Goal: Task Accomplishment & Management: Use online tool/utility

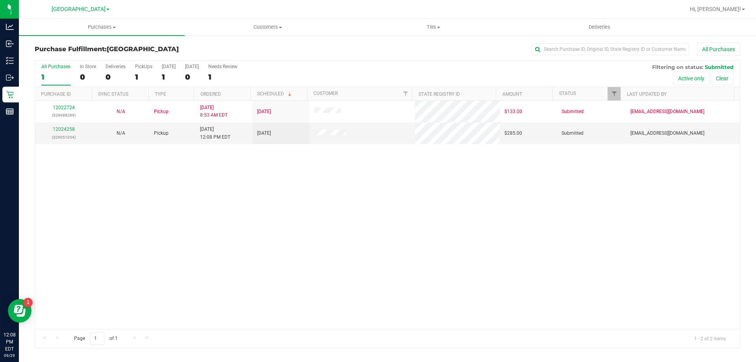
drag, startPoint x: 84, startPoint y: 189, endPoint x: 67, endPoint y: 155, distance: 38.2
click at [81, 187] on div "12022724 (328988289) N/A Pickup 9/29/2025 8:53 AM EDT 9/29/2025 $133.00 Submitt…" at bounding box center [387, 215] width 705 height 228
click at [59, 130] on link "12024258" at bounding box center [64, 129] width 22 height 6
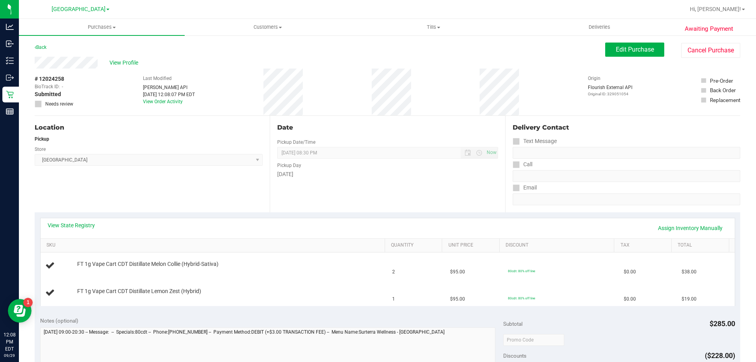
click at [72, 229] on div "View State Registry Assign Inventory Manually" at bounding box center [388, 227] width 680 height 13
click at [77, 221] on div "View State Registry Assign Inventory Manually" at bounding box center [388, 228] width 694 height 20
click at [80, 223] on link "View State Registry" at bounding box center [71, 225] width 47 height 8
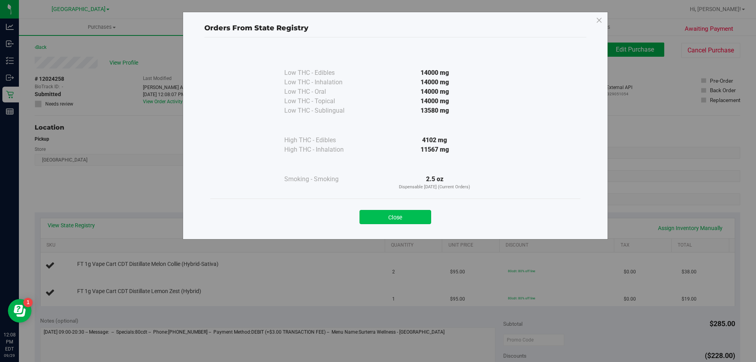
click at [380, 223] on button "Close" at bounding box center [395, 217] width 72 height 14
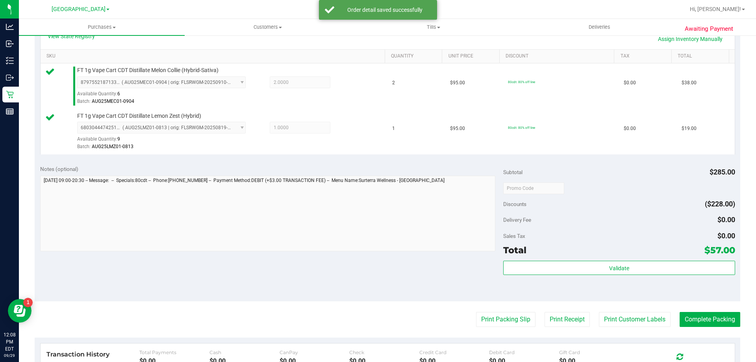
scroll to position [236, 0]
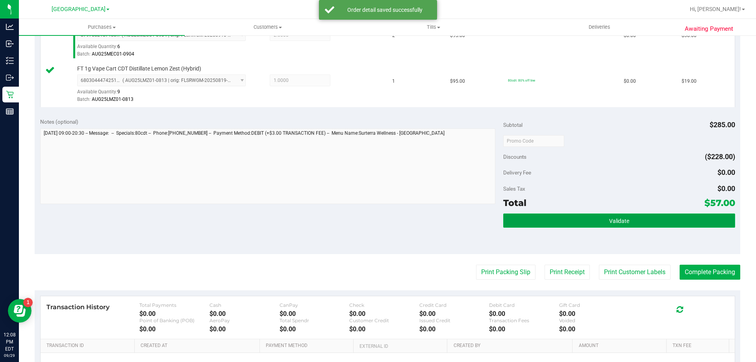
click at [557, 217] on button "Validate" at bounding box center [618, 220] width 231 height 14
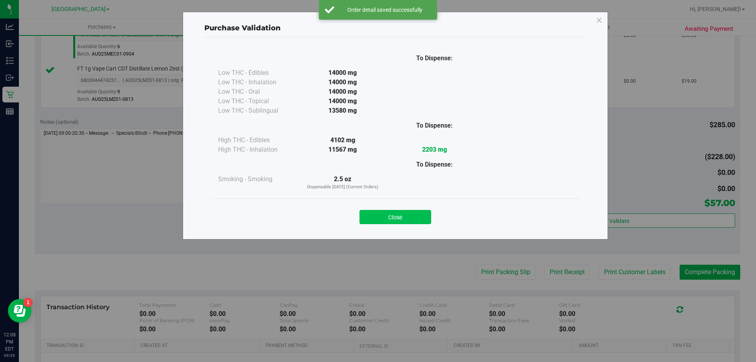
click at [392, 222] on button "Close" at bounding box center [395, 217] width 72 height 14
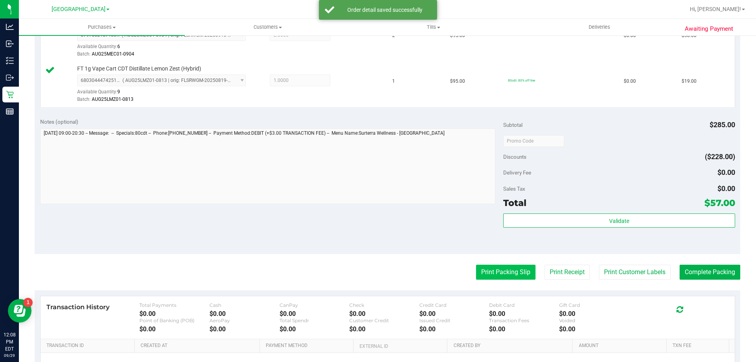
click at [491, 275] on button "Print Packing Slip" at bounding box center [505, 272] width 59 height 15
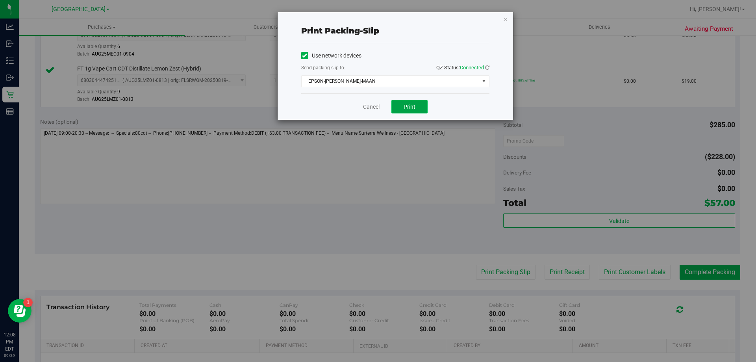
click at [400, 103] on button "Print" at bounding box center [409, 106] width 36 height 13
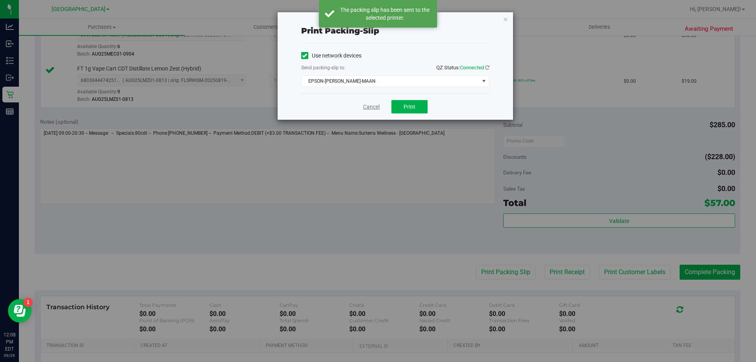
click at [369, 108] on link "Cancel" at bounding box center [371, 107] width 17 height 8
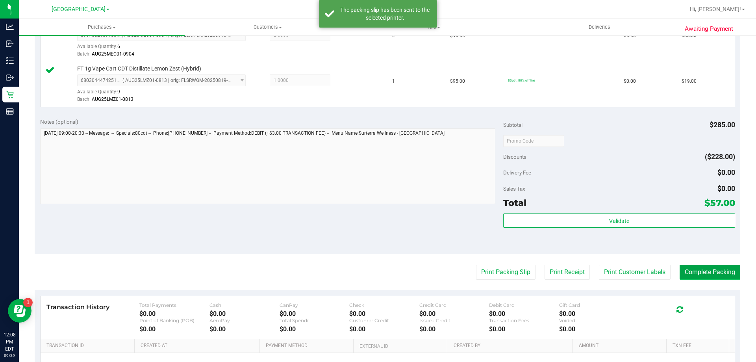
click at [722, 274] on button "Complete Packing" at bounding box center [709, 272] width 61 height 15
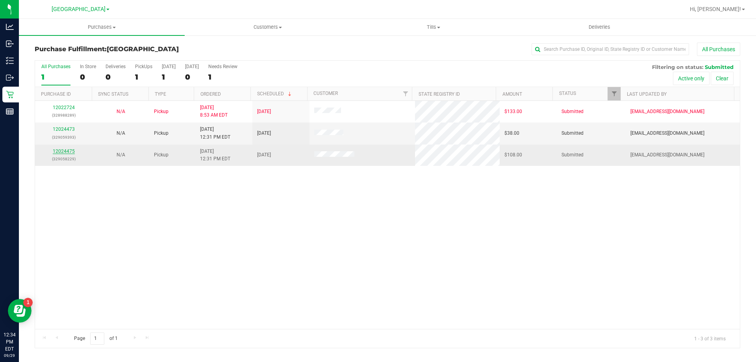
click at [69, 150] on link "12024475" at bounding box center [64, 151] width 22 height 6
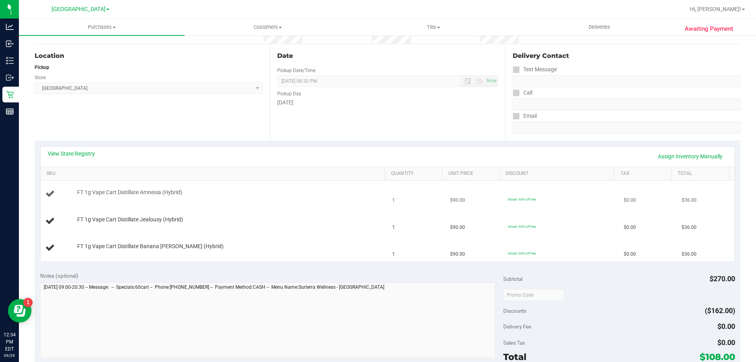
scroll to position [79, 0]
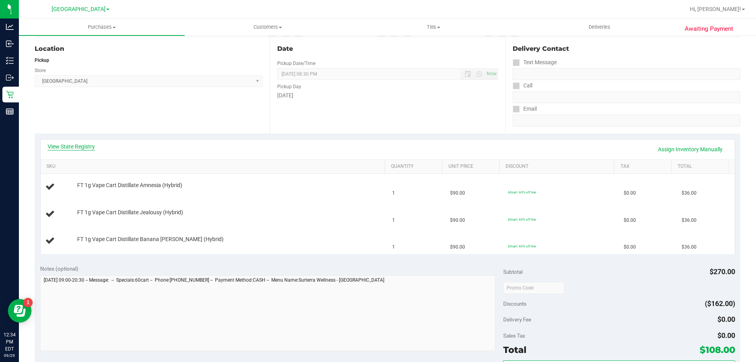
click at [90, 145] on link "View State Registry" at bounding box center [71, 147] width 47 height 8
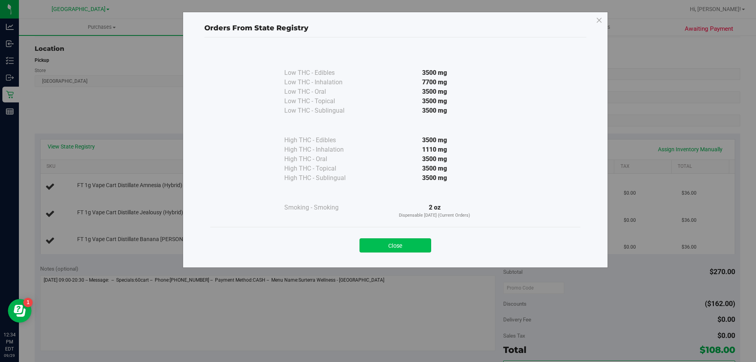
click at [421, 244] on button "Close" at bounding box center [395, 245] width 72 height 14
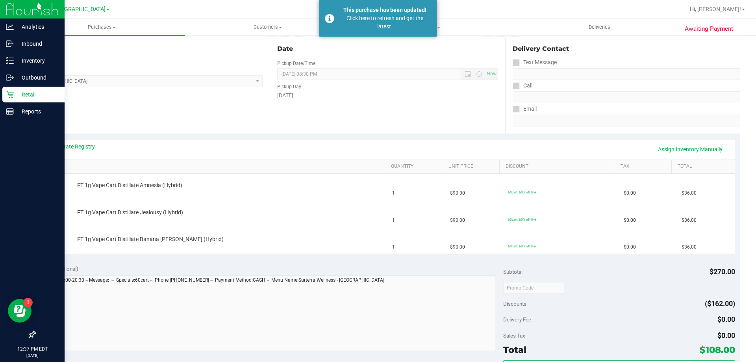
click at [4, 98] on div "Retail" at bounding box center [33, 95] width 62 height 16
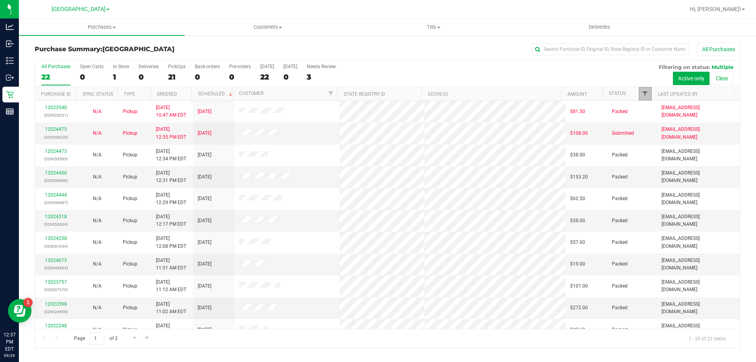
click at [648, 93] on span "Filter" at bounding box center [645, 94] width 6 height 6
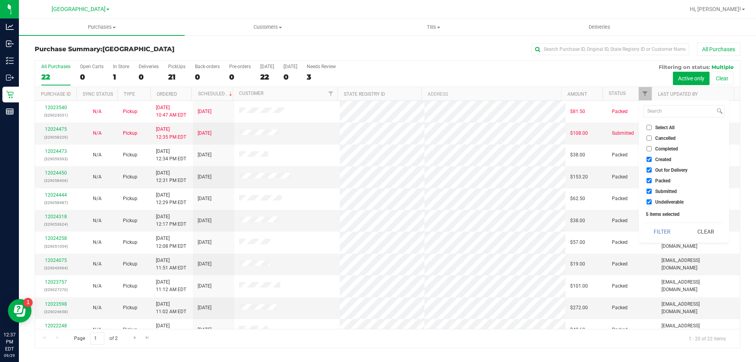
drag, startPoint x: 659, startPoint y: 157, endPoint x: 662, endPoint y: 165, distance: 8.0
click at [659, 157] on span "Created" at bounding box center [663, 159] width 16 height 5
click at [652, 157] on input "Created" at bounding box center [648, 159] width 5 height 5
checkbox input "false"
click at [665, 170] on span "Out for Delivery" at bounding box center [671, 170] width 32 height 5
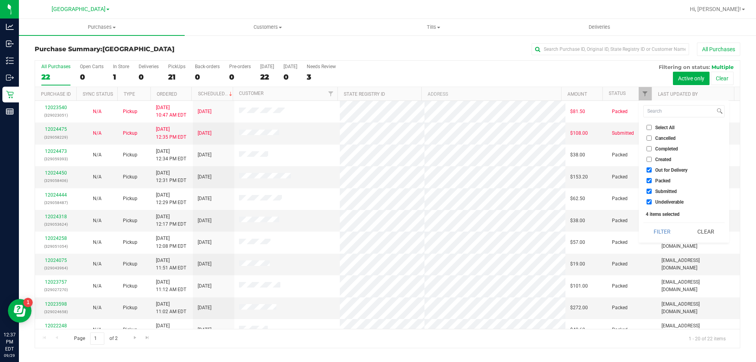
click at [652, 170] on input "Out for Delivery" at bounding box center [648, 169] width 5 height 5
checkbox input "false"
drag, startPoint x: 663, startPoint y: 180, endPoint x: 665, endPoint y: 203, distance: 23.3
click at [663, 180] on span "Packed" at bounding box center [662, 180] width 15 height 5
click at [652, 180] on input "Packed" at bounding box center [648, 180] width 5 height 5
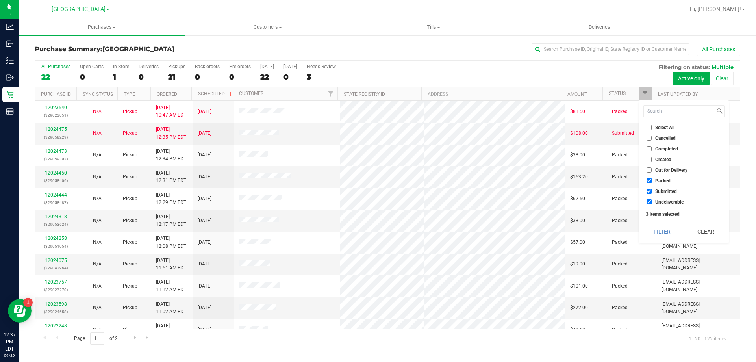
checkbox input "false"
click at [665, 200] on span "Undeliverable" at bounding box center [669, 202] width 28 height 5
click at [652, 200] on input "Undeliverable" at bounding box center [648, 201] width 5 height 5
checkbox input "false"
click at [669, 233] on button "Filter" at bounding box center [662, 231] width 38 height 17
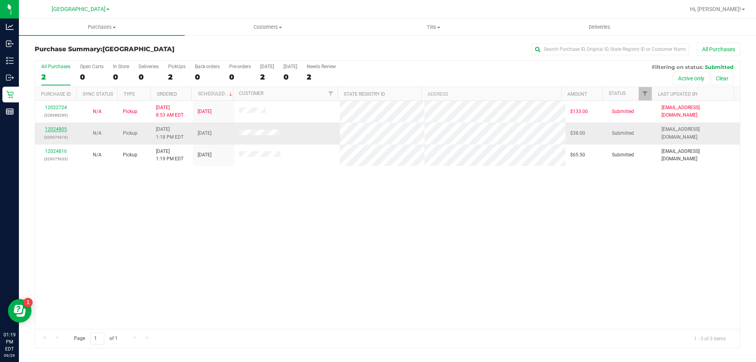
click at [57, 130] on link "12024805" at bounding box center [56, 129] width 22 height 6
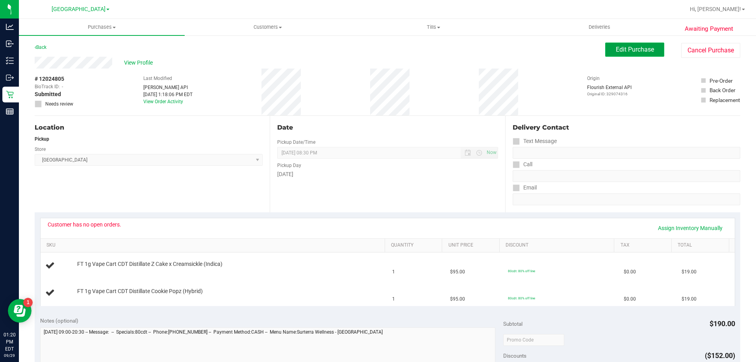
click at [651, 43] on button "Edit Purchase" at bounding box center [634, 50] width 59 height 14
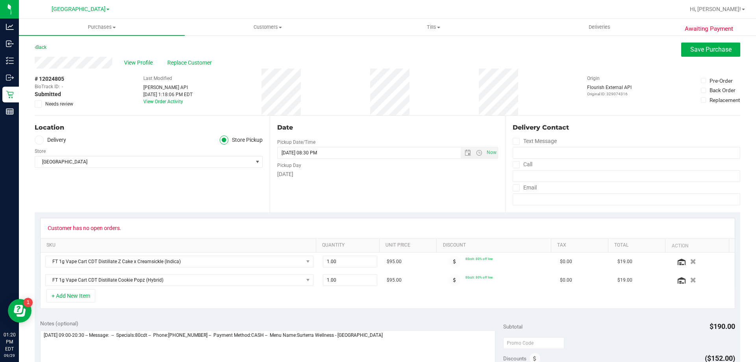
click at [41, 104] on span at bounding box center [38, 103] width 7 height 7
click at [0, 0] on input "Needs review" at bounding box center [0, 0] width 0 height 0
click at [695, 47] on span "Save Purchase" at bounding box center [710, 49] width 41 height 7
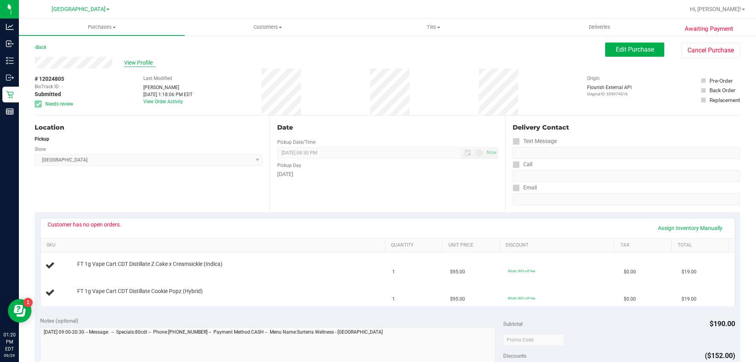
click at [144, 59] on span "View Profile" at bounding box center [139, 63] width 31 height 8
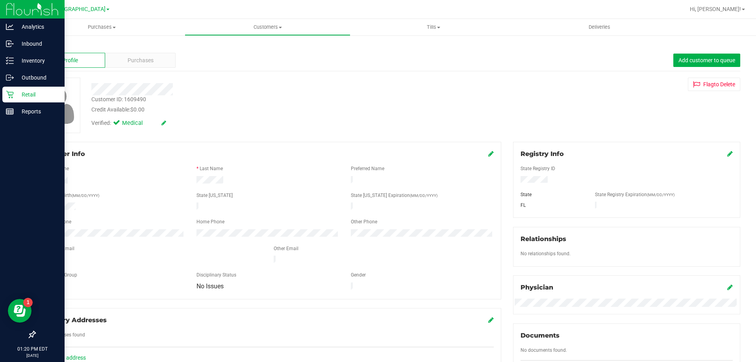
click at [26, 97] on p "Retail" at bounding box center [37, 94] width 47 height 9
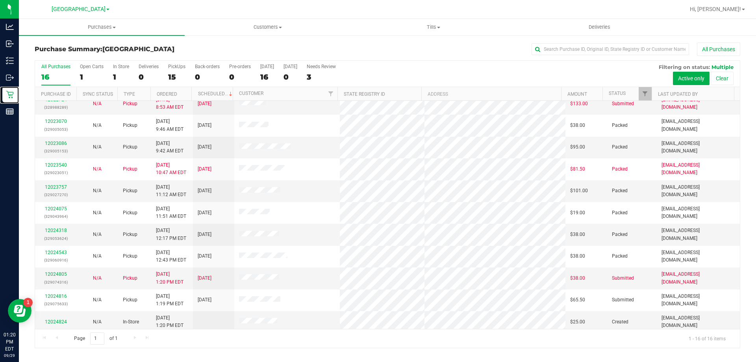
scroll to position [121, 0]
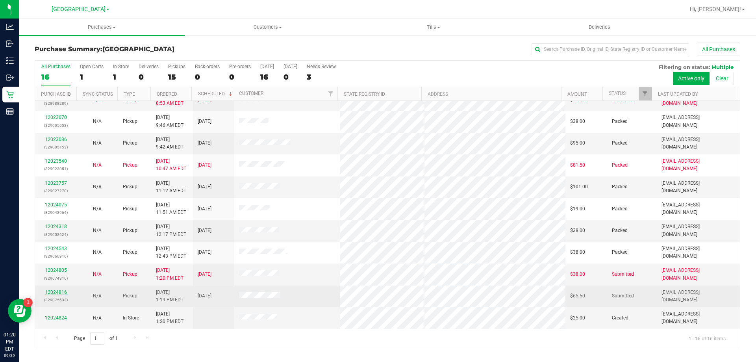
click at [55, 289] on link "12024816" at bounding box center [56, 292] width 22 height 6
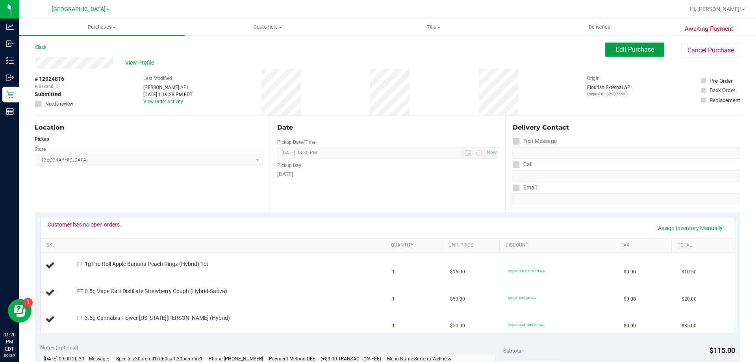
click at [630, 46] on span "Edit Purchase" at bounding box center [635, 49] width 38 height 7
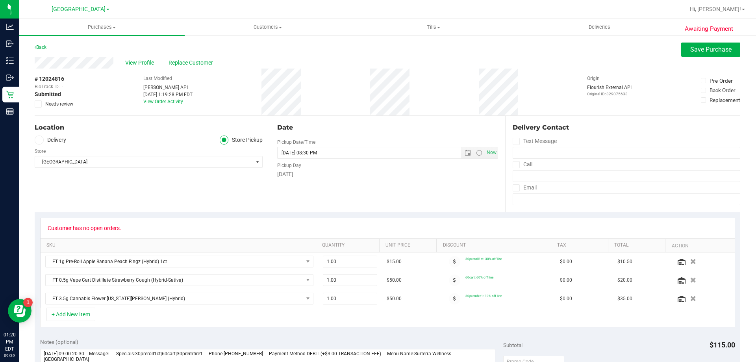
click at [40, 104] on icon at bounding box center [38, 104] width 5 height 0
click at [0, 0] on input "Needs review" at bounding box center [0, 0] width 0 height 0
drag, startPoint x: 730, startPoint y: 51, endPoint x: 708, endPoint y: 52, distance: 22.1
click at [730, 50] on button "Save Purchase" at bounding box center [710, 50] width 59 height 14
click at [142, 61] on span "View Profile" at bounding box center [140, 63] width 31 height 8
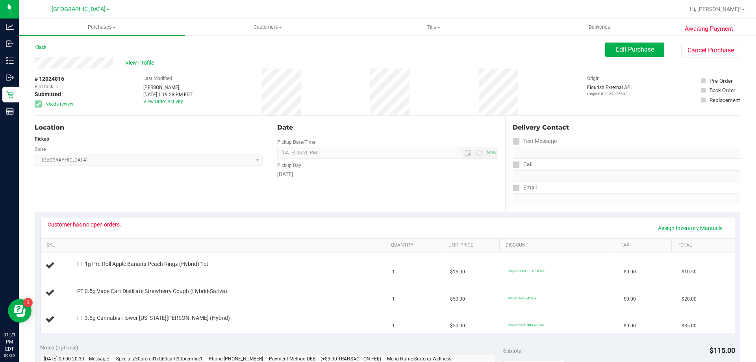
click at [141, 67] on div "View Profile" at bounding box center [320, 63] width 570 height 12
click at [137, 63] on span "View Profile" at bounding box center [140, 63] width 31 height 8
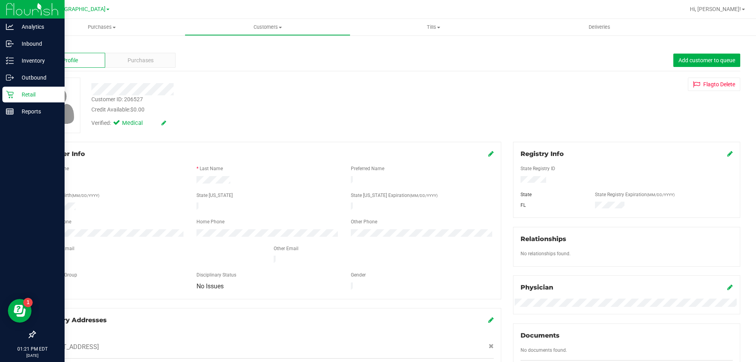
drag, startPoint x: 11, startPoint y: 95, endPoint x: 18, endPoint y: 97, distance: 7.6
click at [11, 95] on icon at bounding box center [10, 95] width 8 height 8
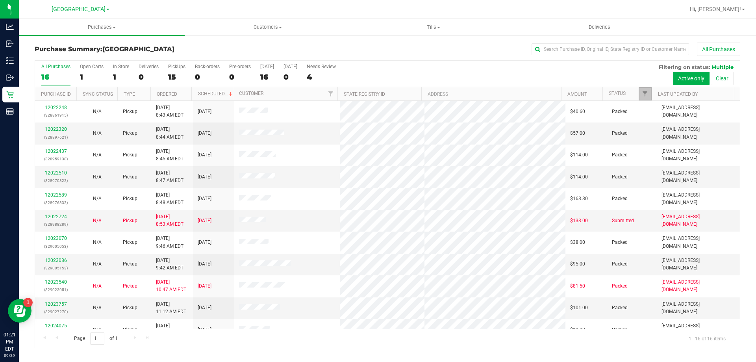
click at [643, 94] on span "Filter" at bounding box center [645, 94] width 6 height 6
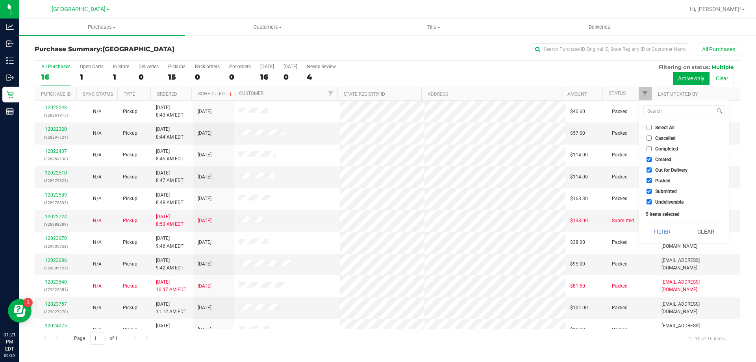
click at [663, 158] on span "Created" at bounding box center [663, 159] width 16 height 5
click at [652, 158] on input "Created" at bounding box center [648, 159] width 5 height 5
checkbox input "false"
drag, startPoint x: 663, startPoint y: 168, endPoint x: 664, endPoint y: 176, distance: 8.7
click at [663, 169] on span "Out for Delivery" at bounding box center [671, 170] width 32 height 5
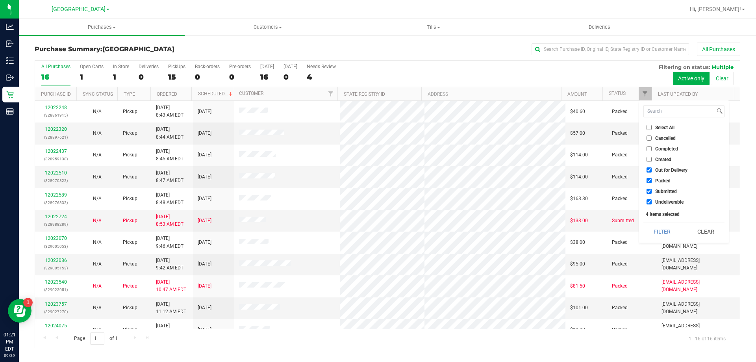
click at [652, 169] on input "Out for Delivery" at bounding box center [648, 169] width 5 height 5
checkbox input "false"
click at [664, 180] on span "Packed" at bounding box center [662, 180] width 15 height 5
click at [652, 180] on input "Packed" at bounding box center [648, 180] width 5 height 5
checkbox input "false"
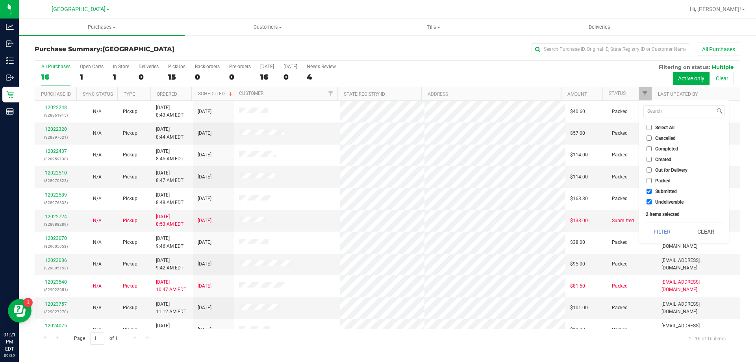
click at [666, 203] on span "Undeliverable" at bounding box center [669, 202] width 28 height 5
click at [652, 203] on input "Undeliverable" at bounding box center [648, 201] width 5 height 5
checkbox input "false"
click at [665, 226] on button "Filter" at bounding box center [662, 231] width 38 height 17
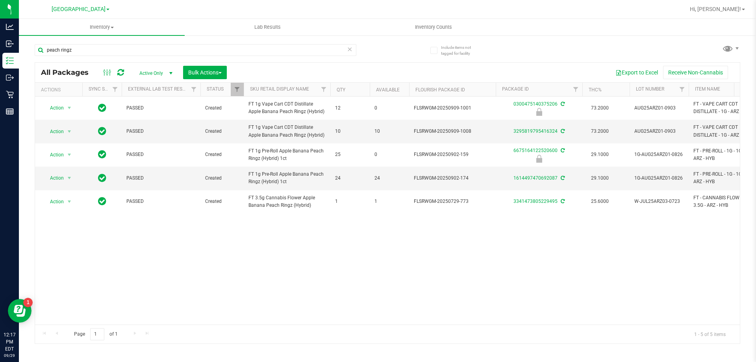
click at [156, 52] on input "peach ringz" at bounding box center [196, 50] width 322 height 12
click at [156, 51] on input "peach ringz" at bounding box center [196, 50] width 322 height 12
type input "9377226786130873"
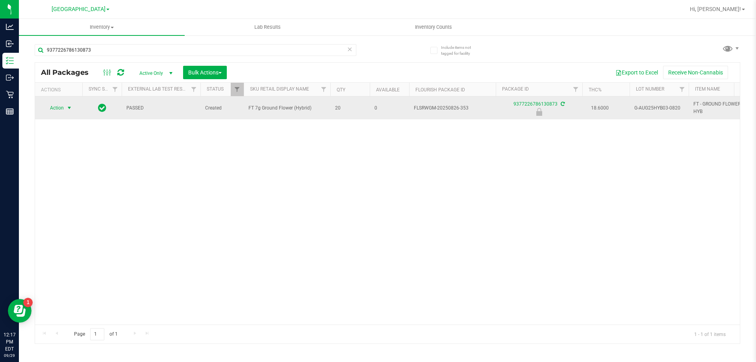
click at [62, 107] on span "Action" at bounding box center [53, 107] width 21 height 11
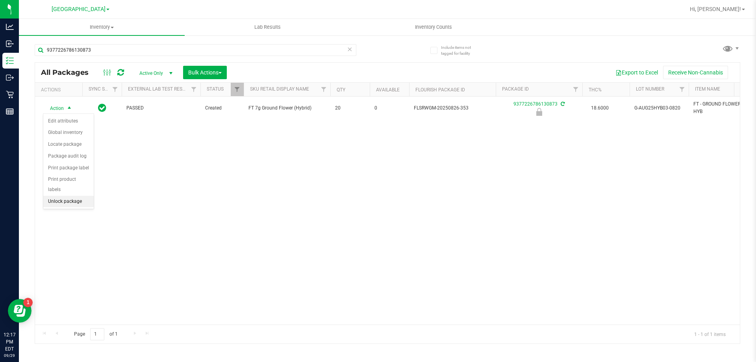
click at [67, 196] on li "Unlock package" at bounding box center [68, 202] width 50 height 12
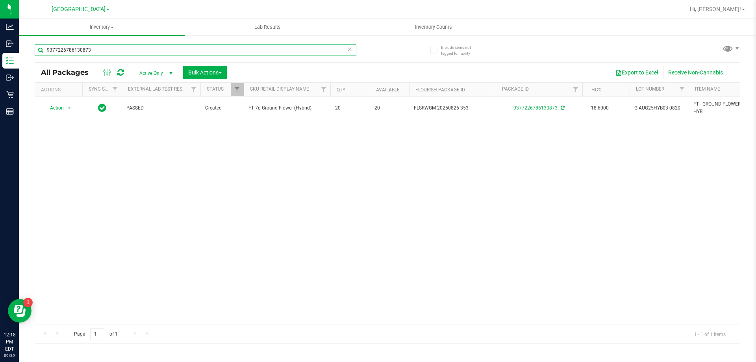
click at [137, 54] on input "9377226786130873" at bounding box center [196, 50] width 322 height 12
click at [118, 52] on input "hash" at bounding box center [196, 50] width 322 height 12
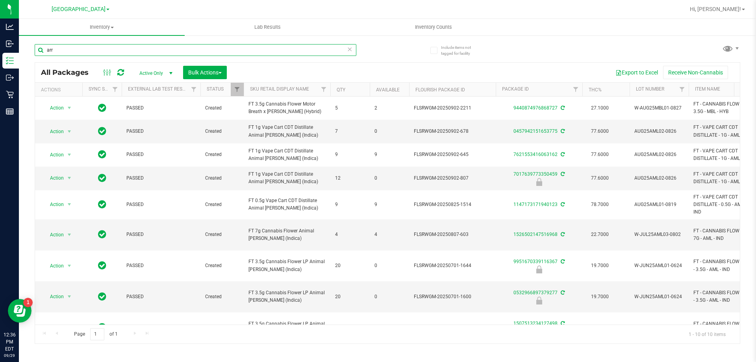
click at [162, 53] on input "arr" at bounding box center [196, 50] width 322 height 12
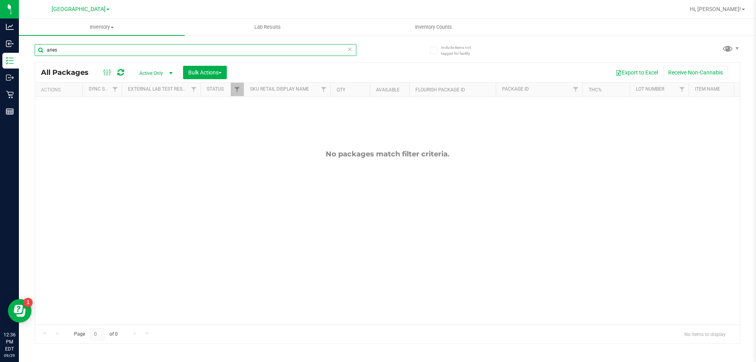
click at [104, 53] on input "aries" at bounding box center [196, 50] width 322 height 12
type input "jle"
click at [122, 47] on input "jle" at bounding box center [196, 50] width 322 height 12
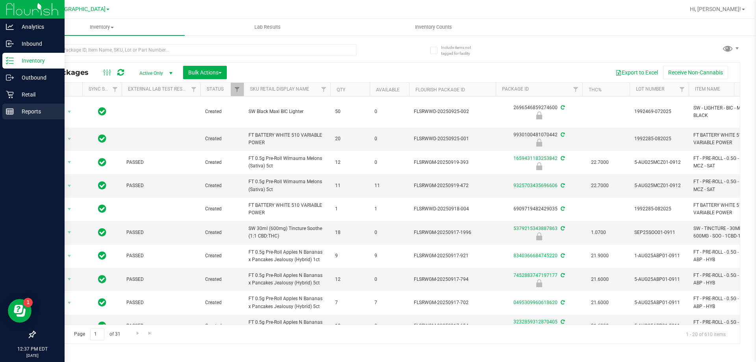
click at [13, 115] on icon at bounding box center [10, 111] width 8 height 8
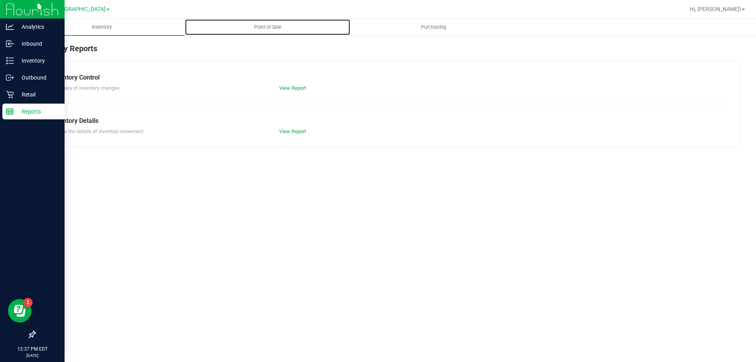
click at [268, 29] on span "Point of Sale" at bounding box center [267, 27] width 49 height 7
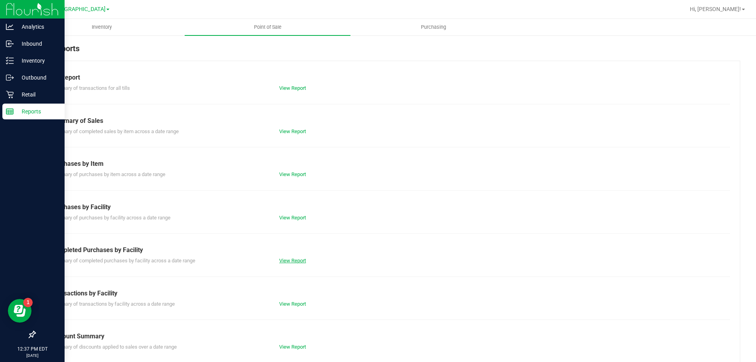
click at [292, 261] on link "View Report" at bounding box center [292, 260] width 27 height 6
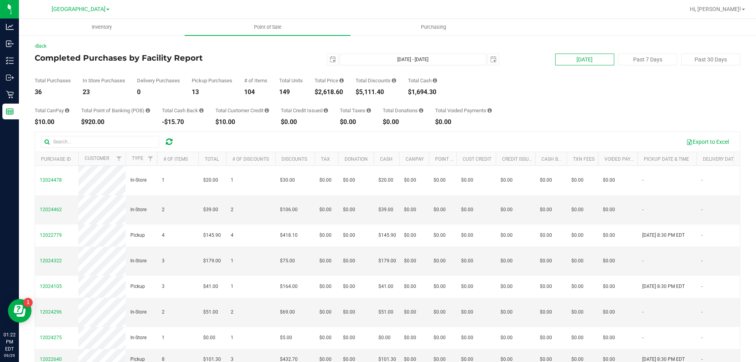
click at [579, 59] on button "[DATE]" at bounding box center [584, 60] width 59 height 12
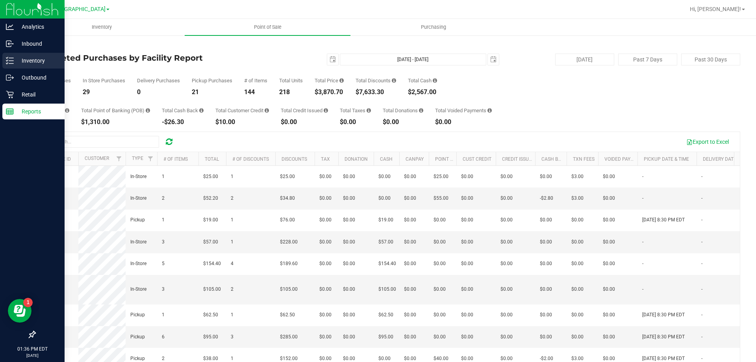
click at [7, 63] on icon at bounding box center [10, 61] width 8 height 8
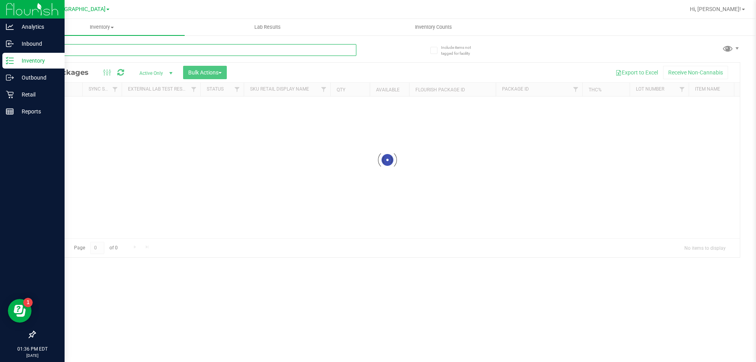
click at [173, 52] on input "text" at bounding box center [196, 50] width 322 height 12
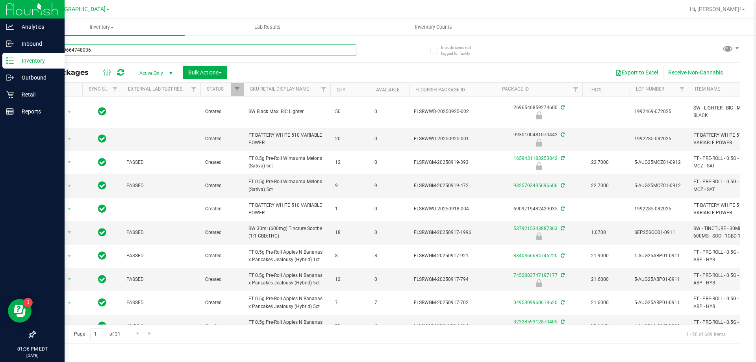
type input "4325449664748036"
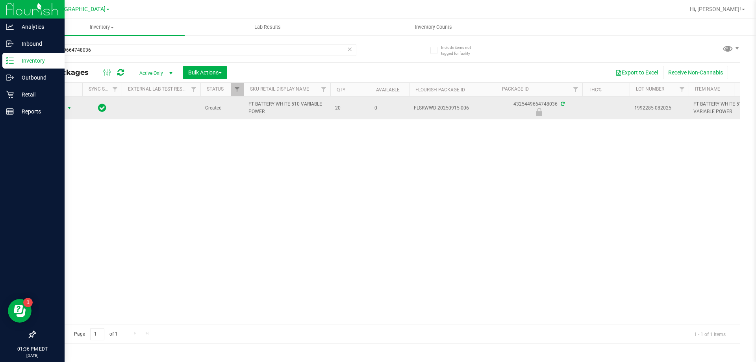
drag, startPoint x: 57, startPoint y: 107, endPoint x: 59, endPoint y: 113, distance: 6.2
click at [57, 107] on span "Action" at bounding box center [53, 107] width 21 height 11
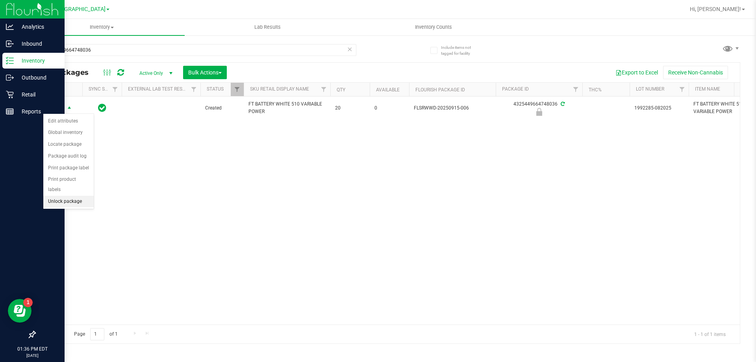
click at [79, 196] on li "Unlock package" at bounding box center [68, 202] width 50 height 12
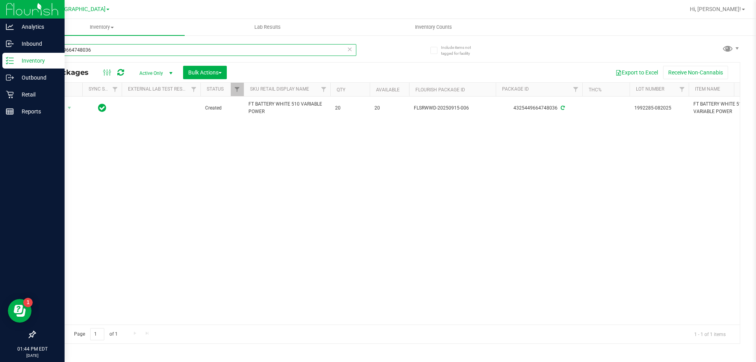
click at [142, 54] on input "4325449664748036" at bounding box center [196, 50] width 322 height 12
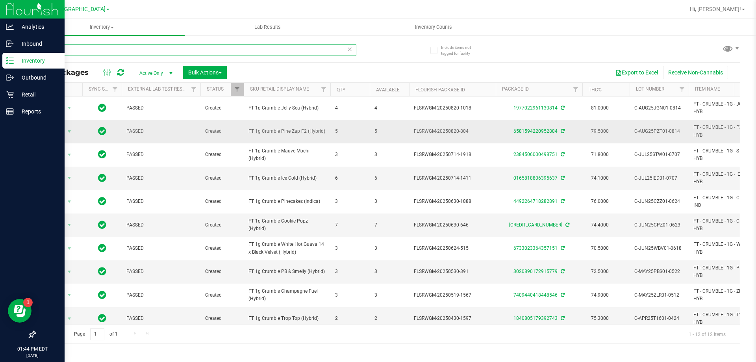
scroll to position [58, 0]
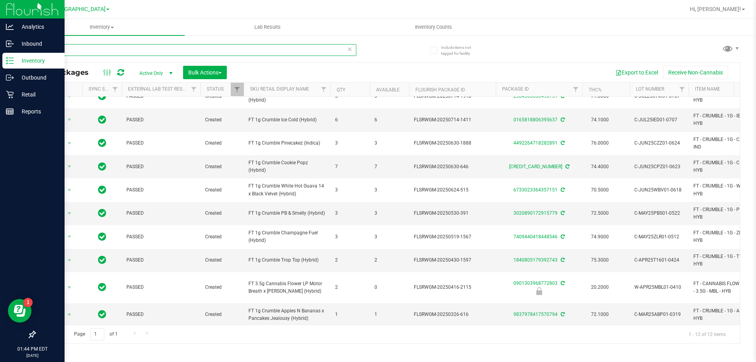
click at [84, 51] on input "mbl" at bounding box center [196, 50] width 322 height 12
click at [85, 51] on input "mbl" at bounding box center [196, 50] width 322 height 12
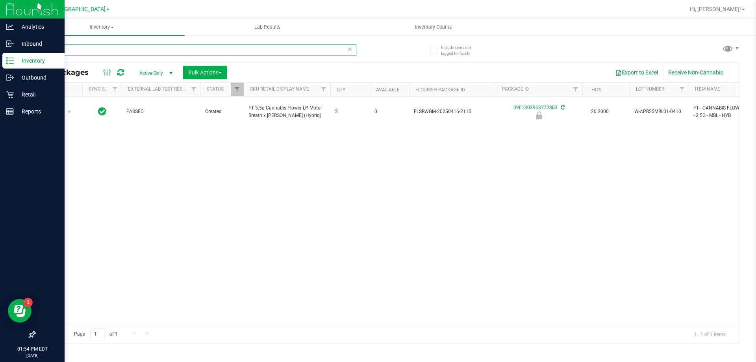
click at [118, 49] on input "motor" at bounding box center [196, 50] width 322 height 12
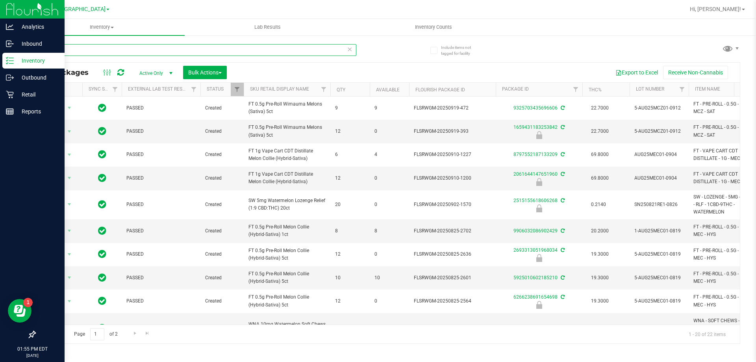
click at [110, 53] on input "melon" at bounding box center [196, 50] width 322 height 12
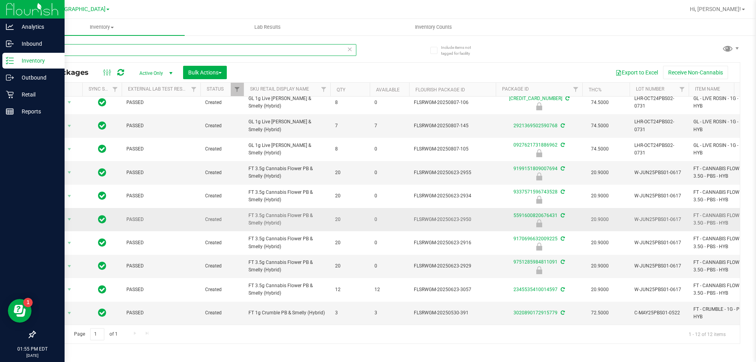
scroll to position [64, 0]
type input "pbs"
click at [717, 11] on span "Hi, [PERSON_NAME]!" at bounding box center [715, 9] width 51 height 6
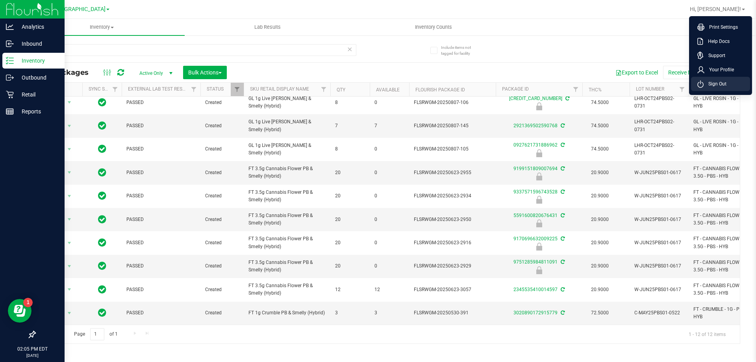
click at [716, 86] on span "Sign Out" at bounding box center [714, 84] width 23 height 8
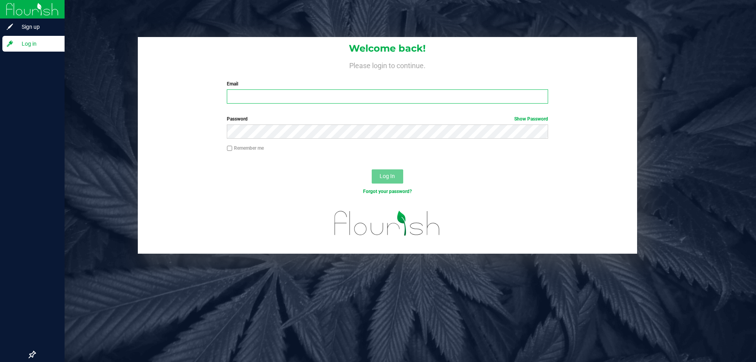
click at [516, 96] on input "Email" at bounding box center [387, 96] width 321 height 14
click at [258, 98] on input "Email" at bounding box center [387, 96] width 321 height 14
type input "[EMAIL_ADDRESS][DOMAIN_NAME]"
click at [372, 169] on button "Log In" at bounding box center [387, 176] width 31 height 14
